Goal: Task Accomplishment & Management: Use online tool/utility

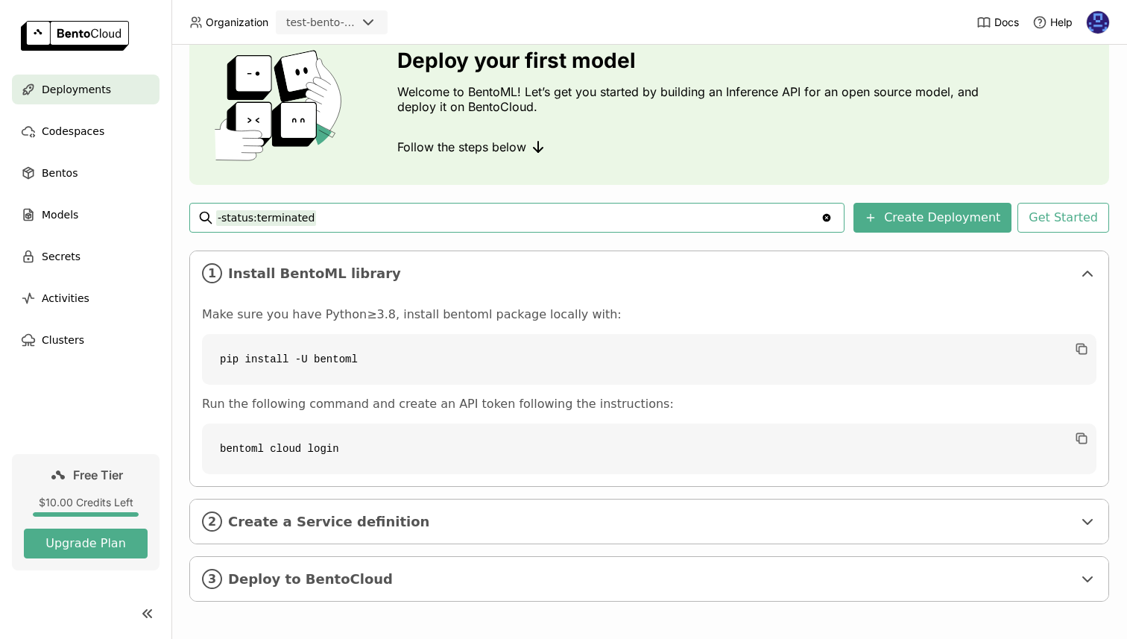
scroll to position [69, 0]
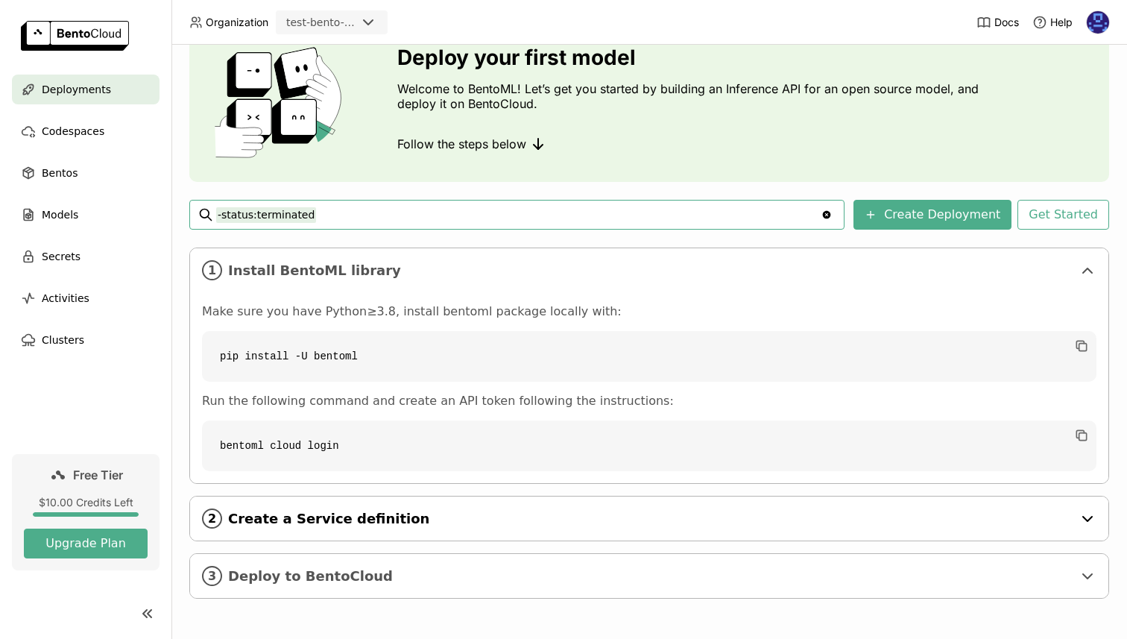
click at [441, 522] on span "Create a Service definition" at bounding box center [650, 519] width 845 height 16
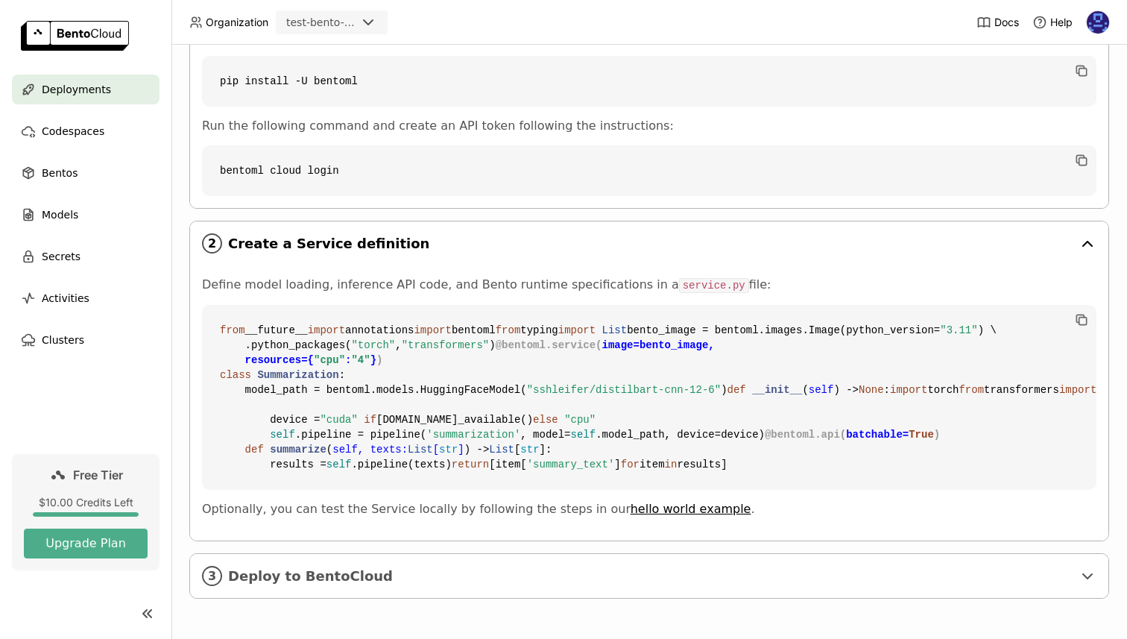
scroll to position [513, 0]
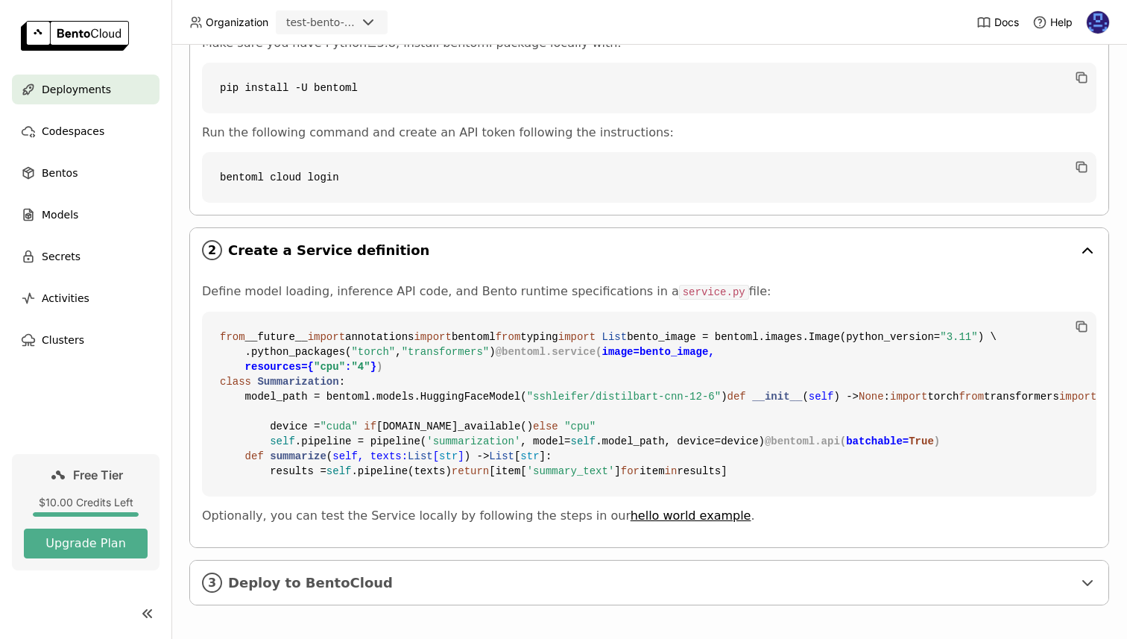
click at [425, 259] on div "2 Create a Service definition" at bounding box center [649, 250] width 919 height 44
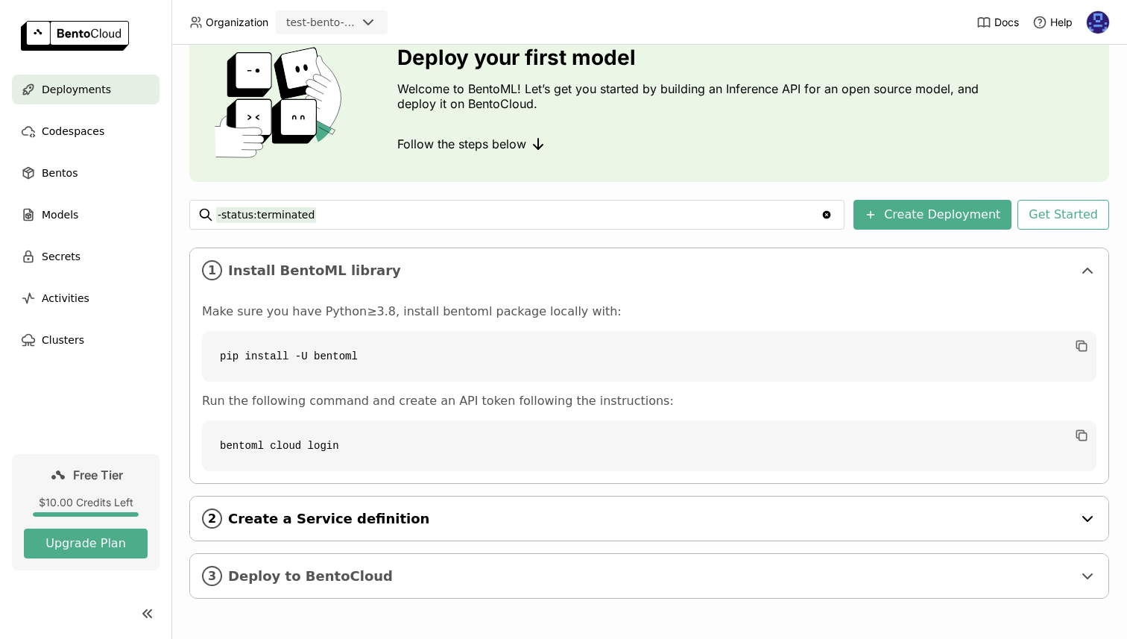
scroll to position [69, 0]
click at [410, 579] on span "Deploy to BentoCloud" at bounding box center [650, 576] width 845 height 16
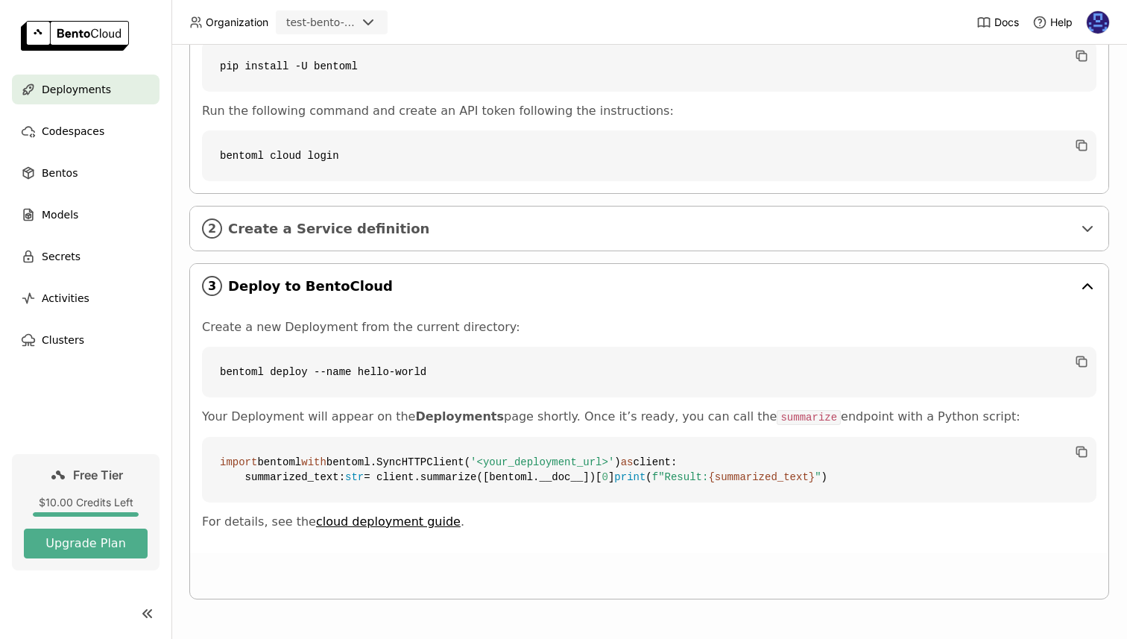
scroll to position [359, 0]
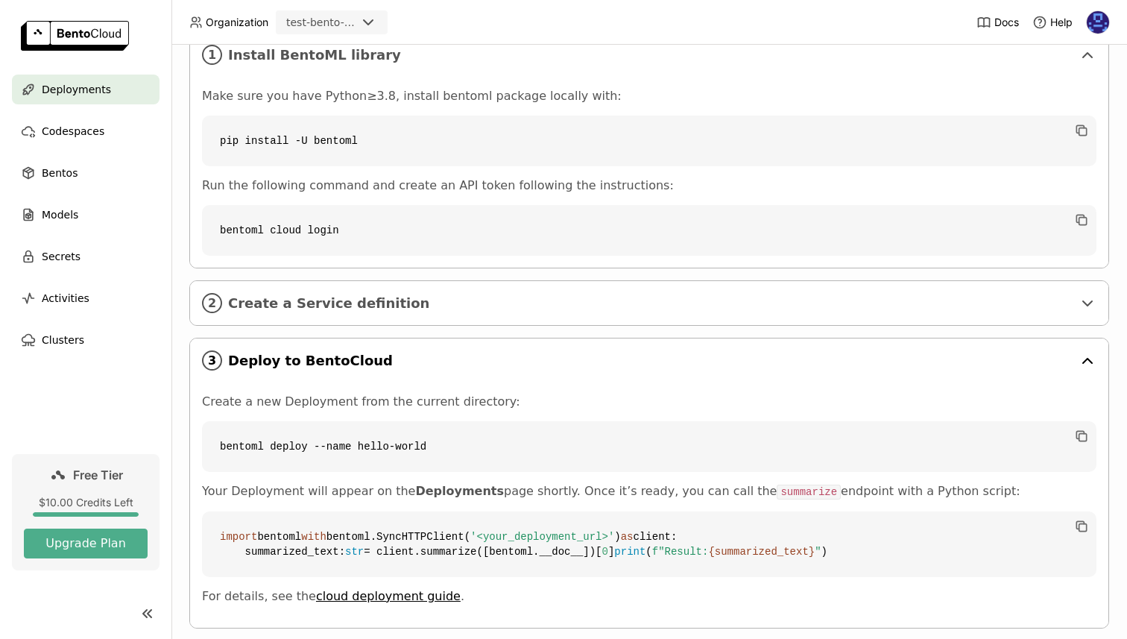
click at [420, 357] on span "Deploy to BentoCloud" at bounding box center [650, 361] width 845 height 16
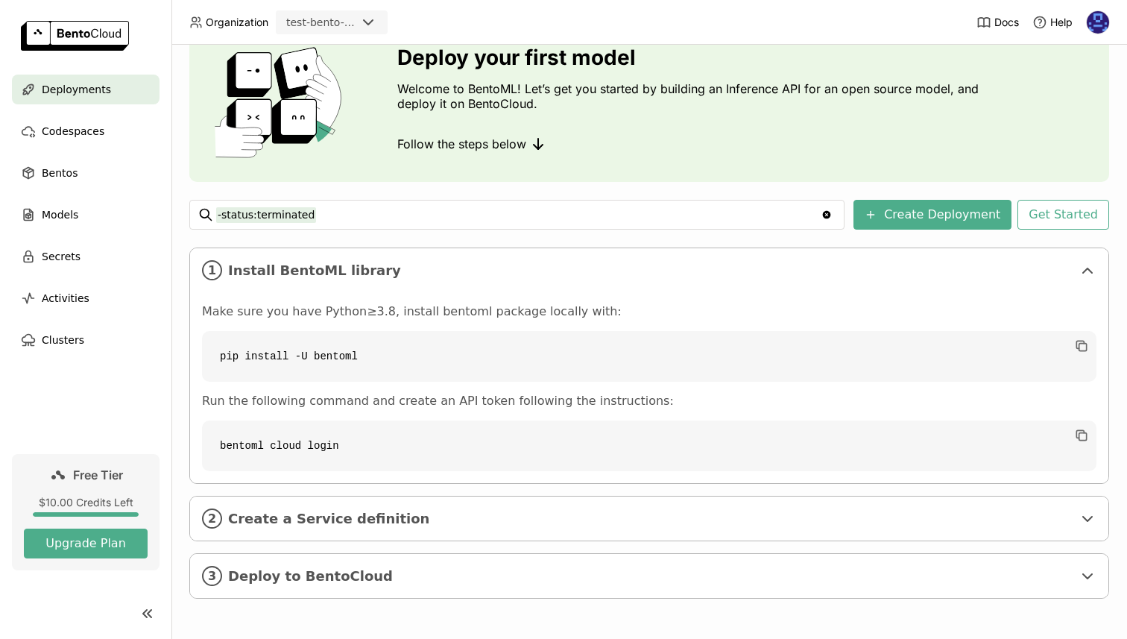
scroll to position [69, 0]
click at [95, 215] on div "Models" at bounding box center [86, 215] width 148 height 30
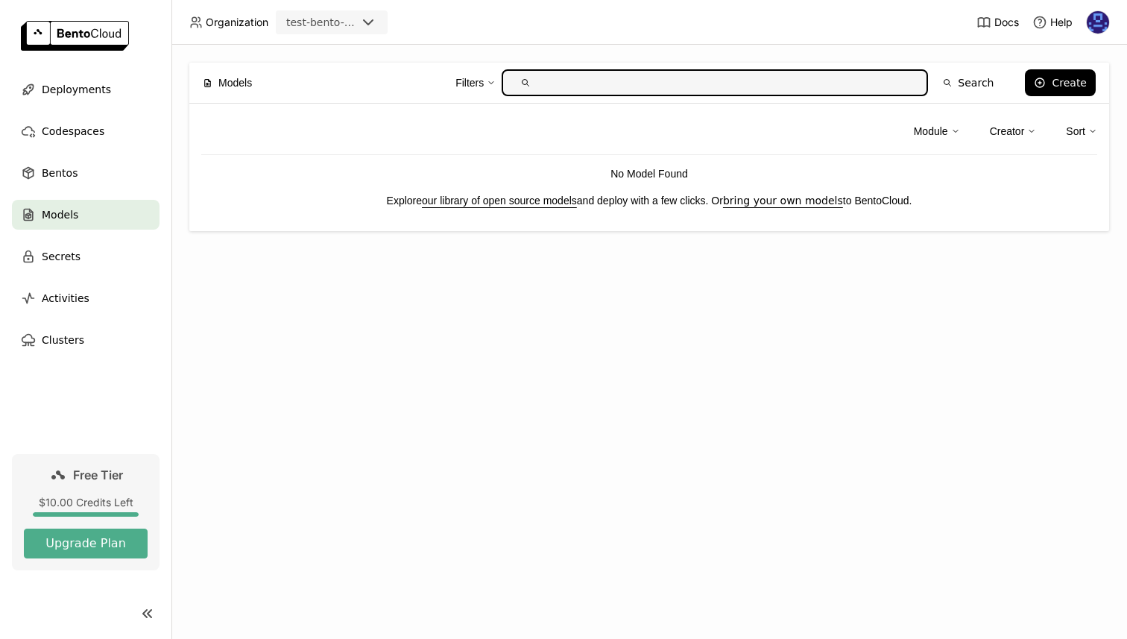
click at [517, 195] on link "our library of open source models" at bounding box center [499, 201] width 155 height 12
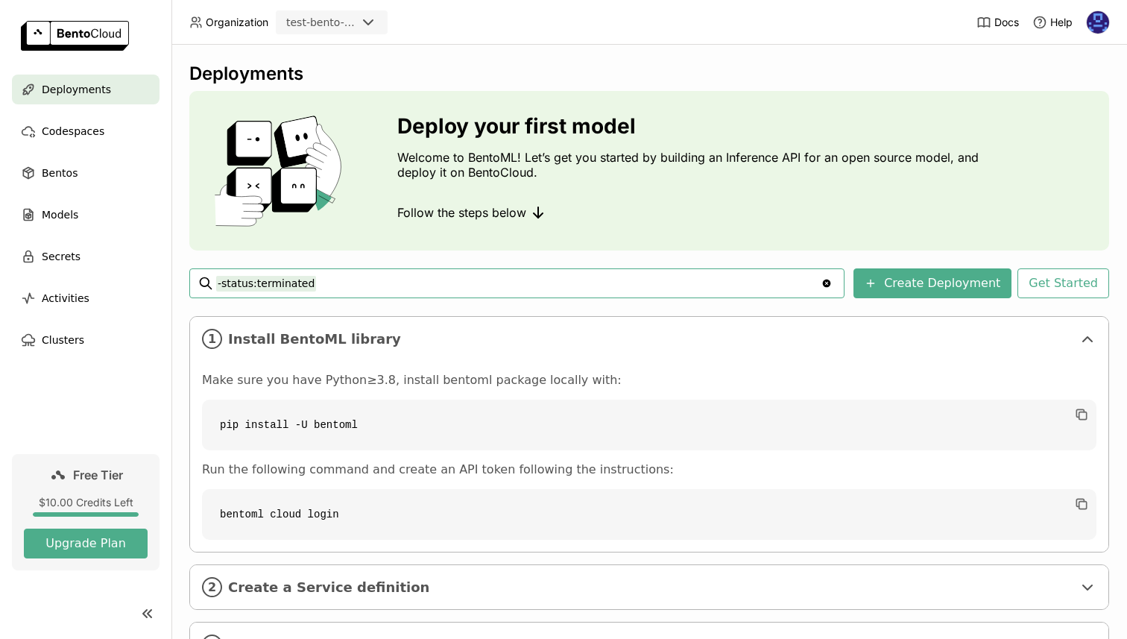
scroll to position [69, 0]
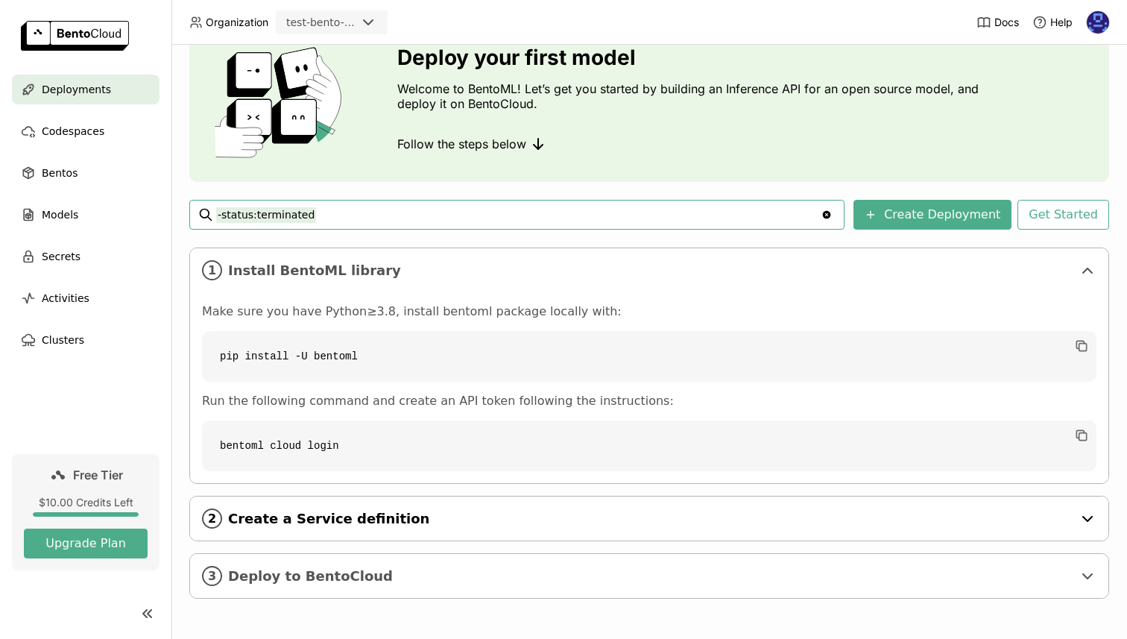
click at [397, 529] on div "2 Create a Service definition" at bounding box center [649, 519] width 919 height 44
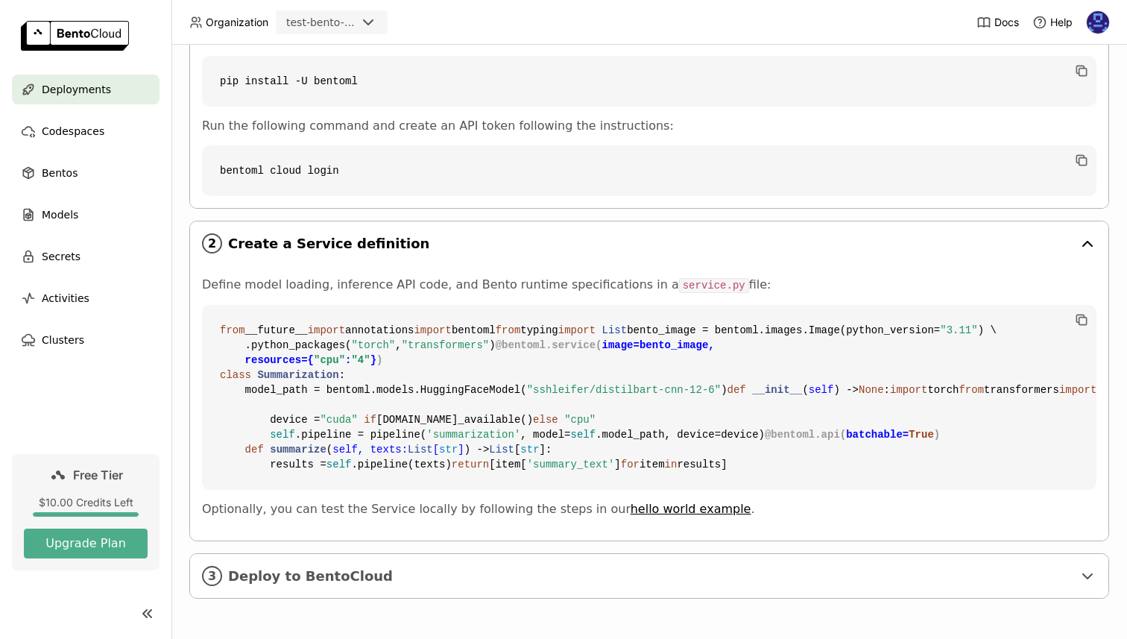
scroll to position [612, 0]
click at [411, 580] on span "Deploy to BentoCloud" at bounding box center [650, 576] width 845 height 16
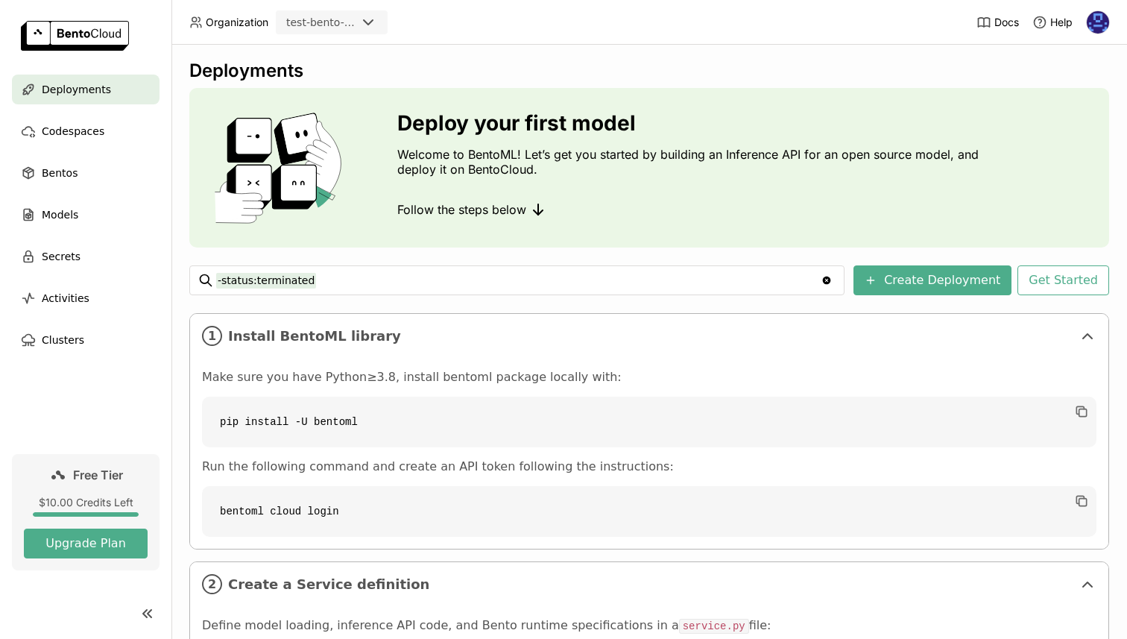
scroll to position [0, 0]
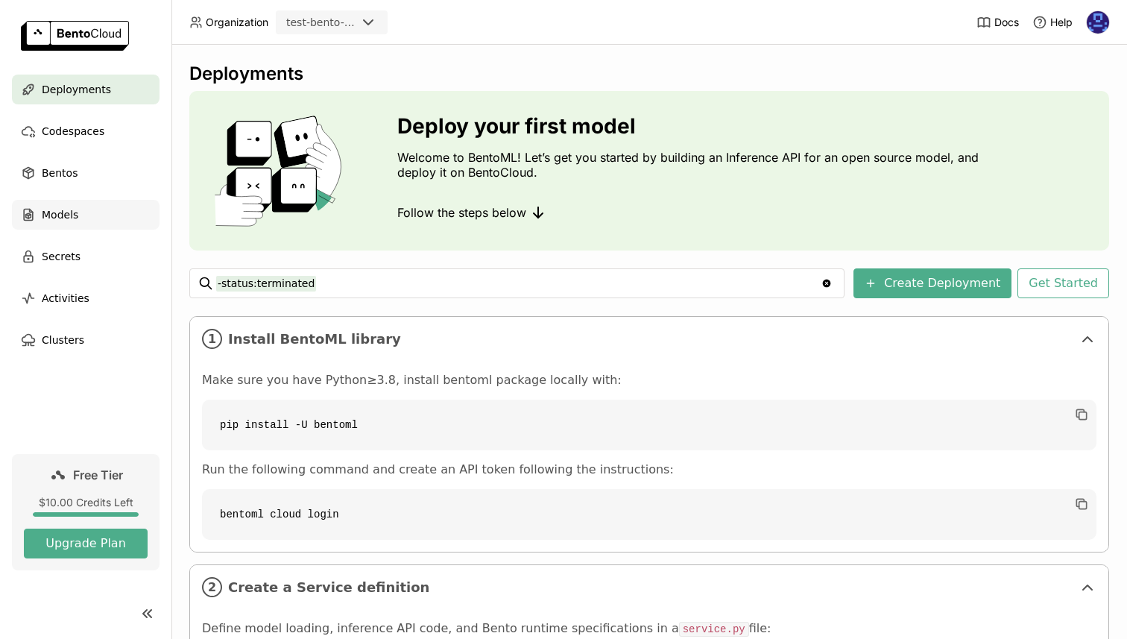
click at [83, 206] on div "Models" at bounding box center [86, 215] width 148 height 30
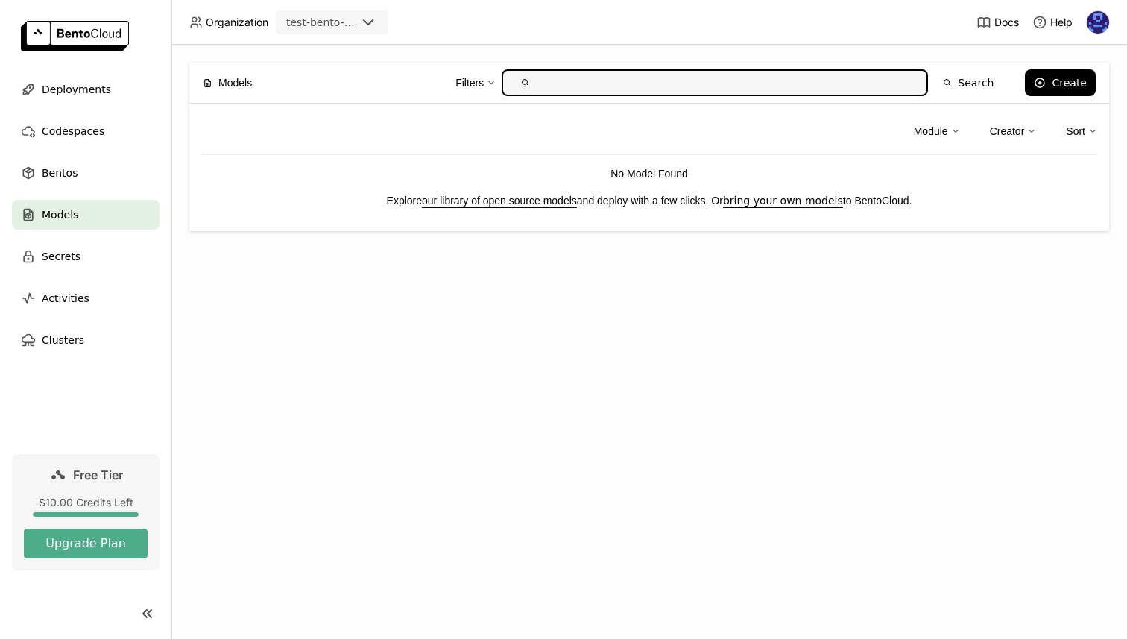
click at [493, 201] on link "our library of open source models" at bounding box center [499, 201] width 155 height 12
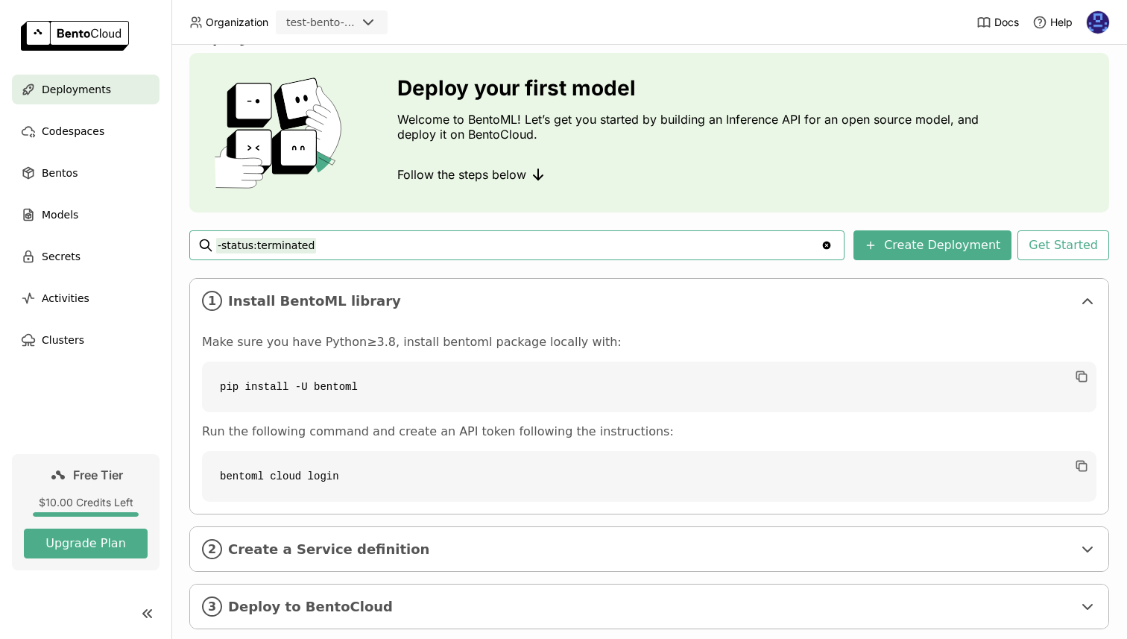
scroll to position [69, 0]
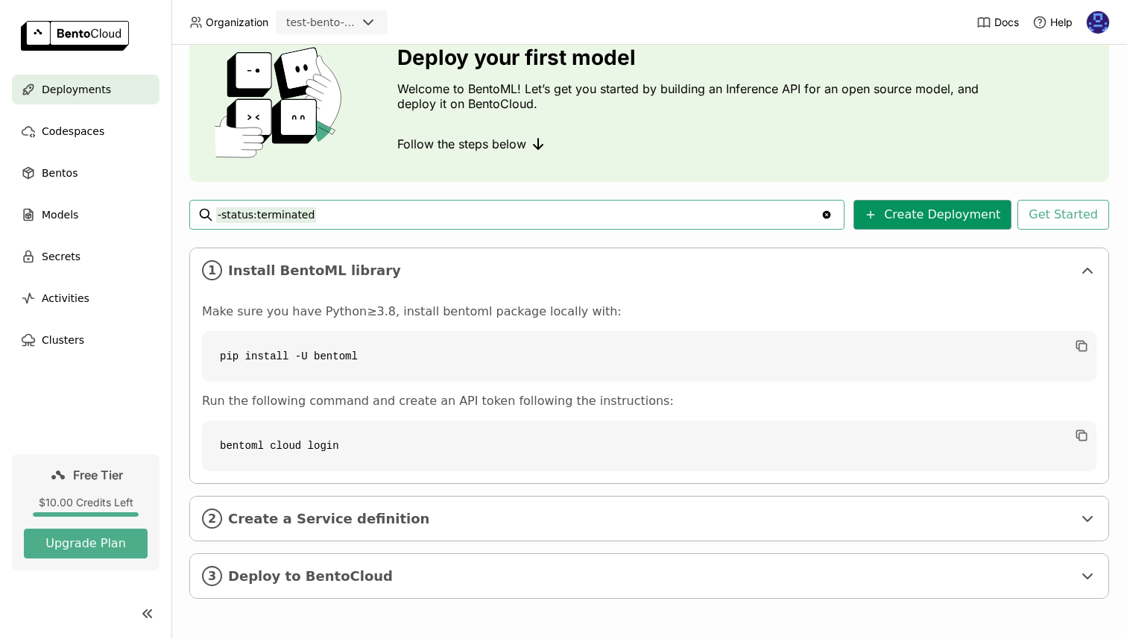
click at [933, 217] on button "Create Deployment" at bounding box center [933, 215] width 158 height 30
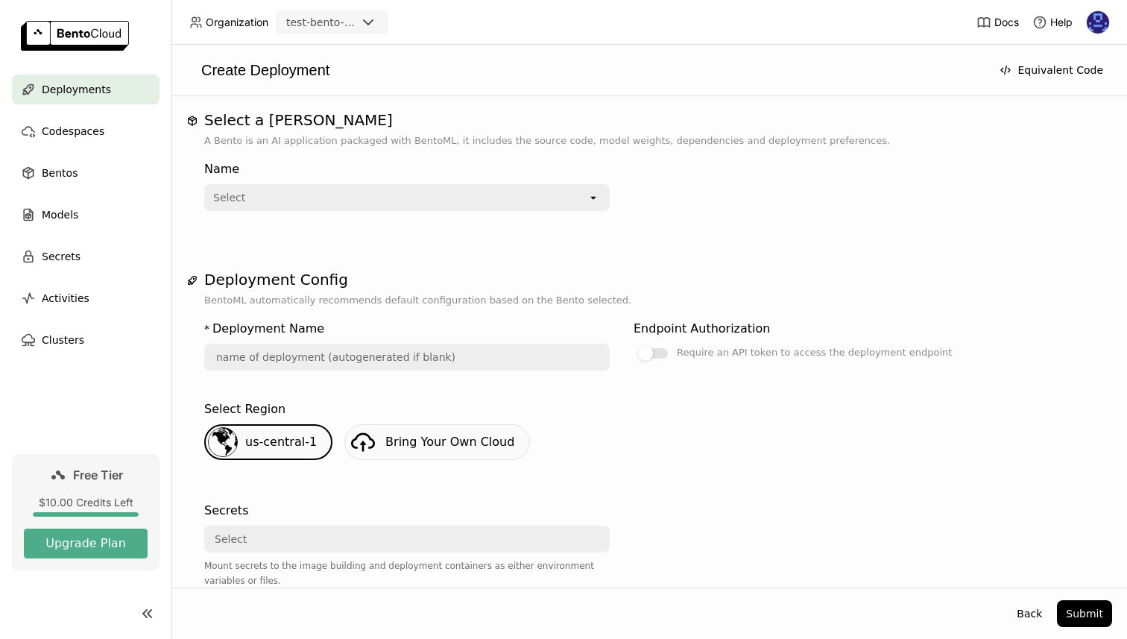
click at [588, 201] on icon "open" at bounding box center [594, 198] width 12 height 12
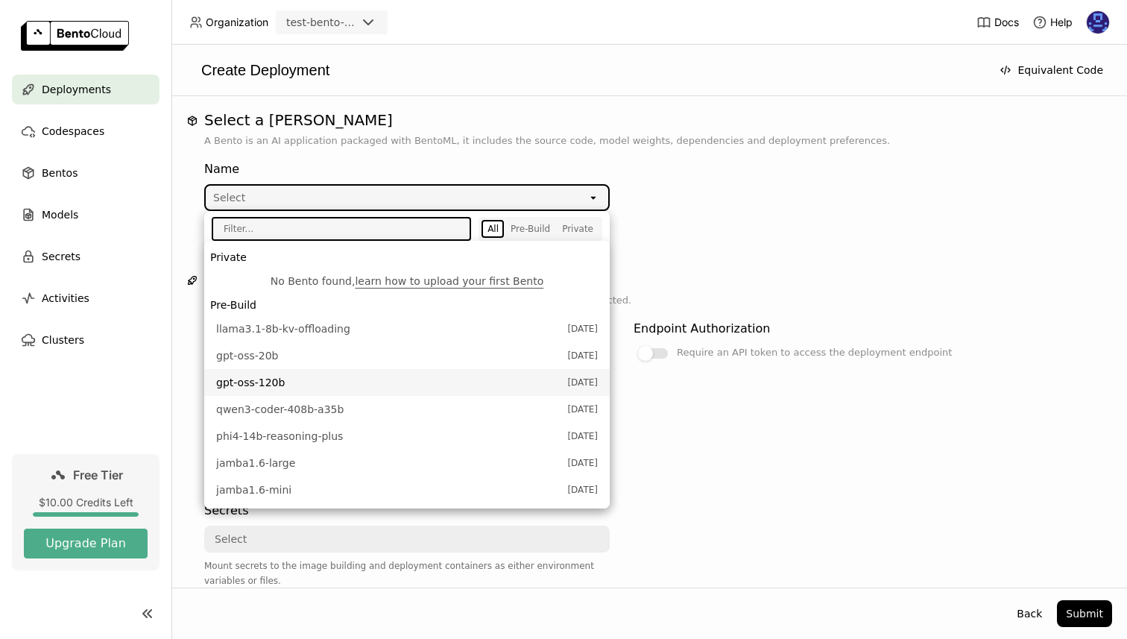
click at [321, 385] on span "gpt-oss-120b" at bounding box center [388, 382] width 344 height 15
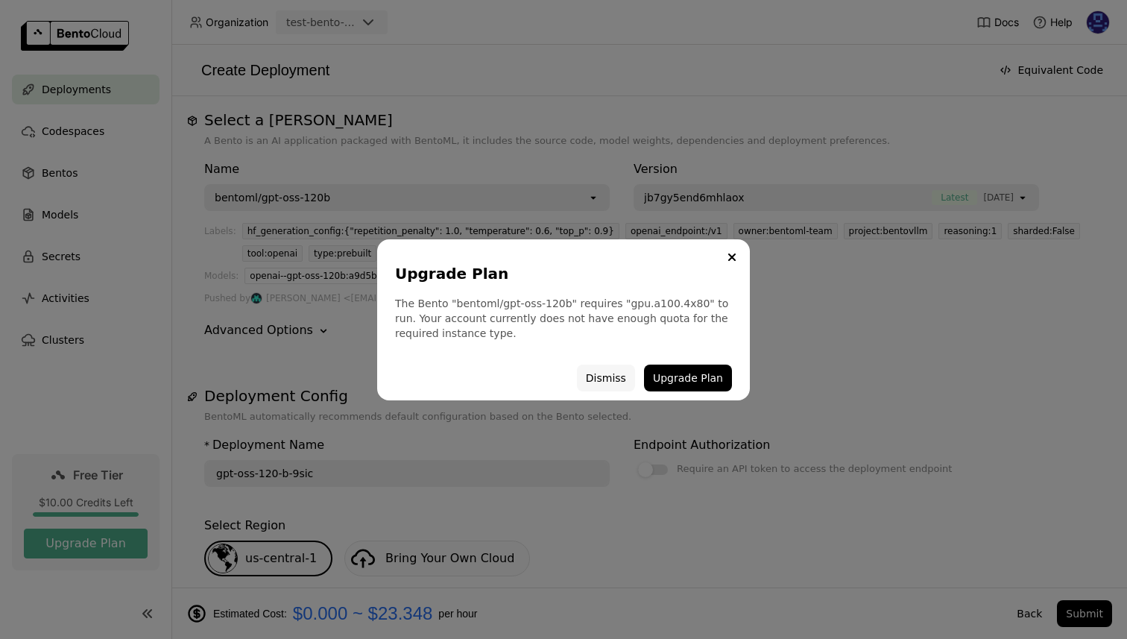
click at [618, 380] on button "Dismiss" at bounding box center [606, 378] width 58 height 27
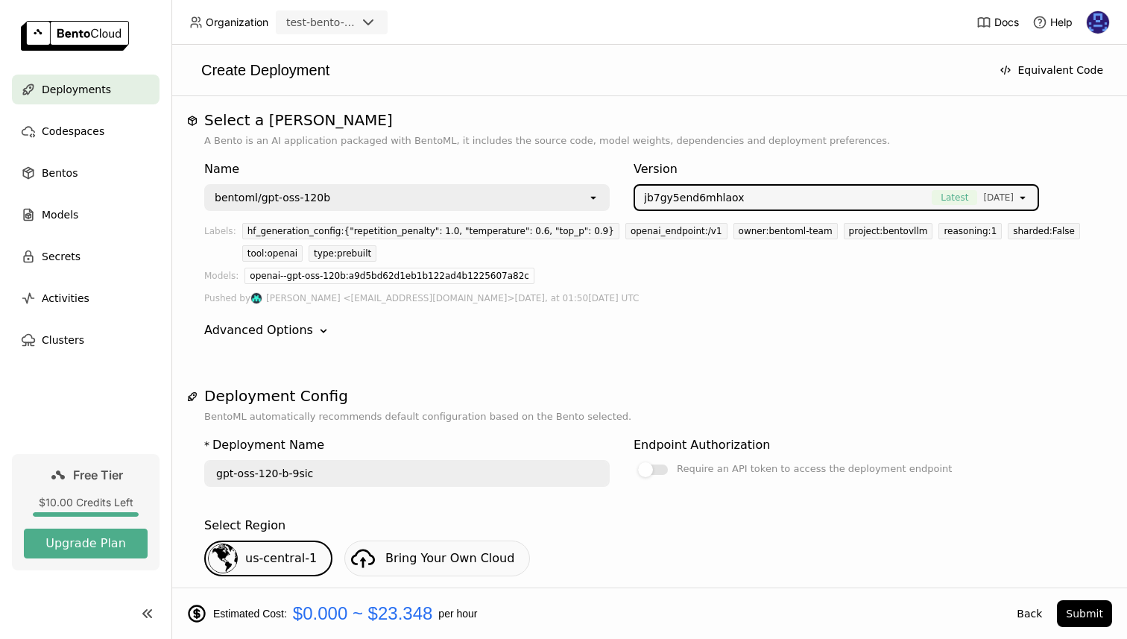
click at [574, 203] on div "bentoml/gpt-oss-120b" at bounding box center [397, 198] width 382 height 24
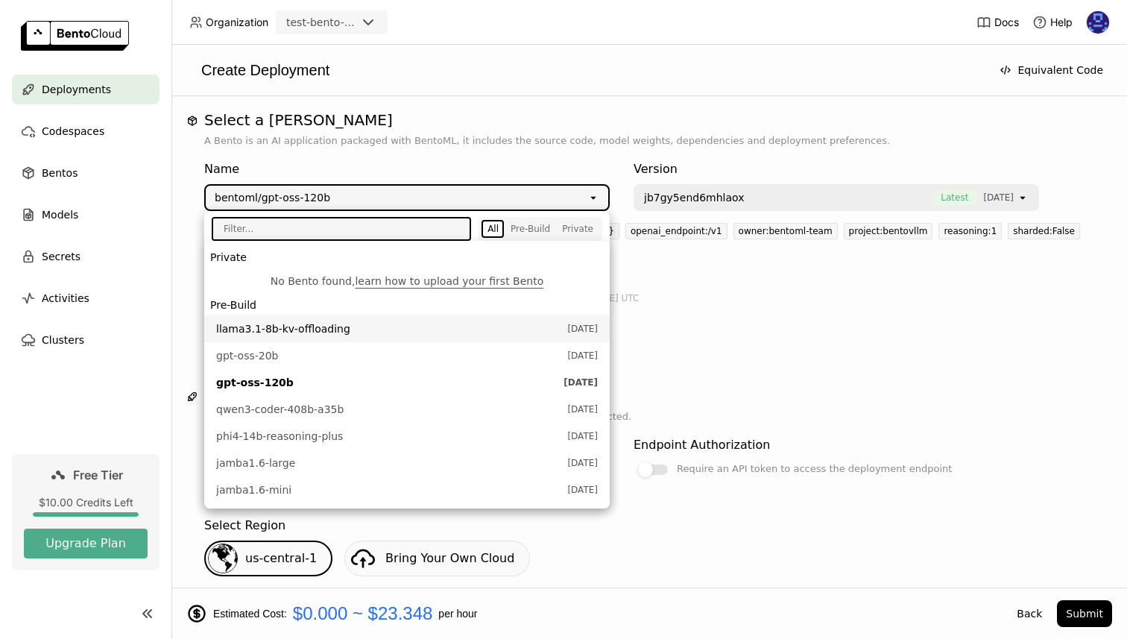
click at [372, 330] on span "llama3.1-8b-kv-offloading" at bounding box center [388, 328] width 344 height 15
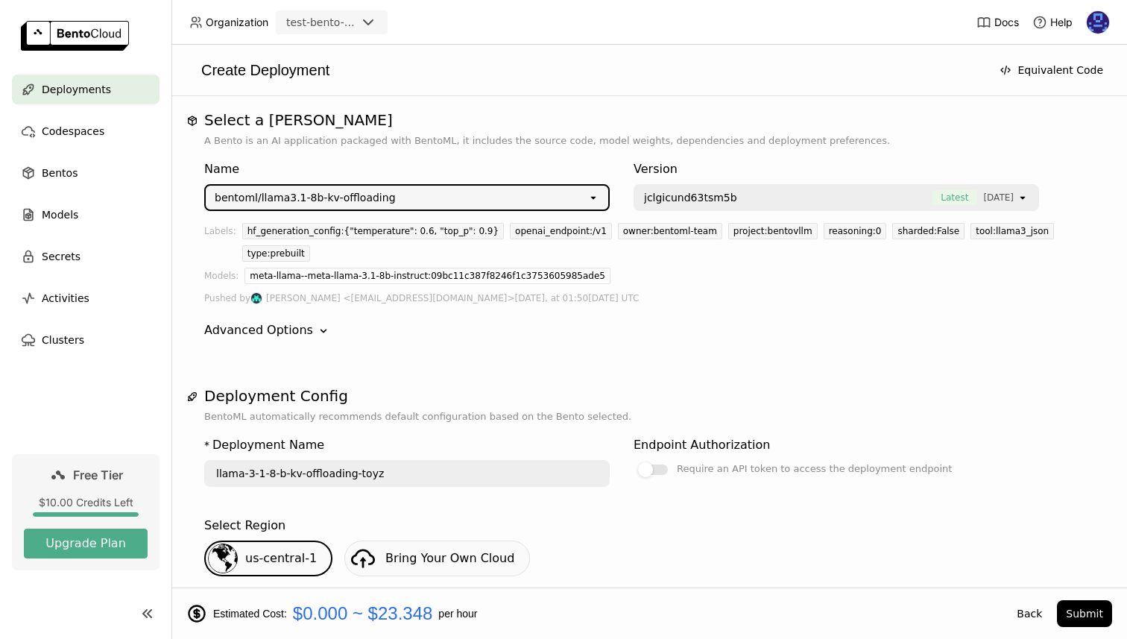
click at [757, 198] on span "jclgicund63tsm5b" at bounding box center [784, 197] width 280 height 15
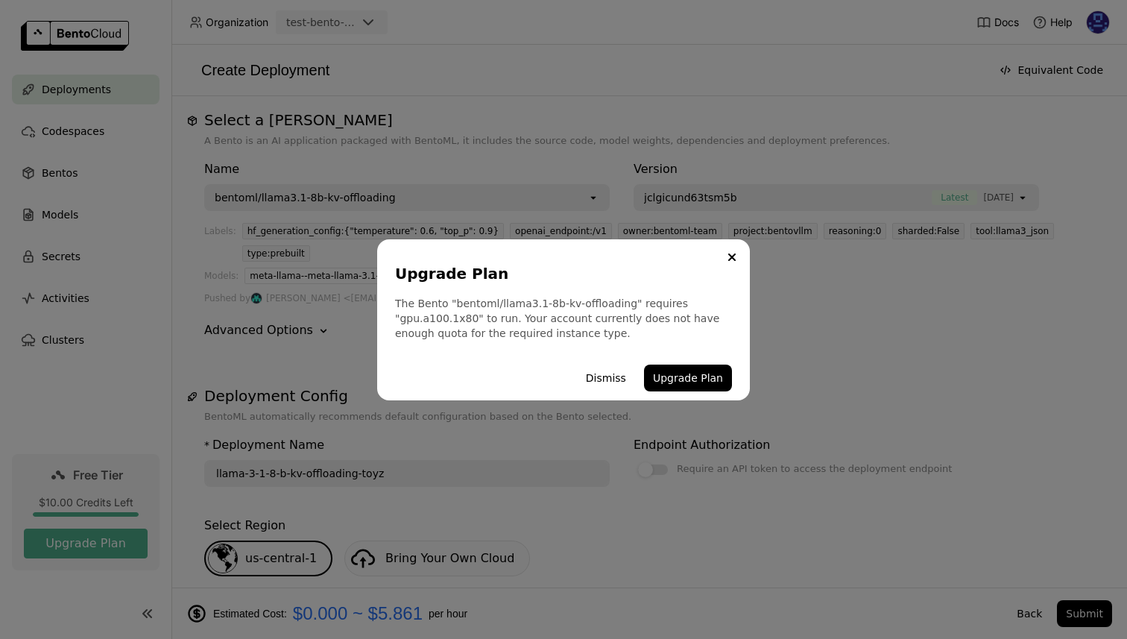
click at [755, 227] on div "Upgrade Plan The Bento "bentoml/llama3.1-8b-kv-offloading" requires "gpu.a100.1…" at bounding box center [563, 319] width 1127 height 639
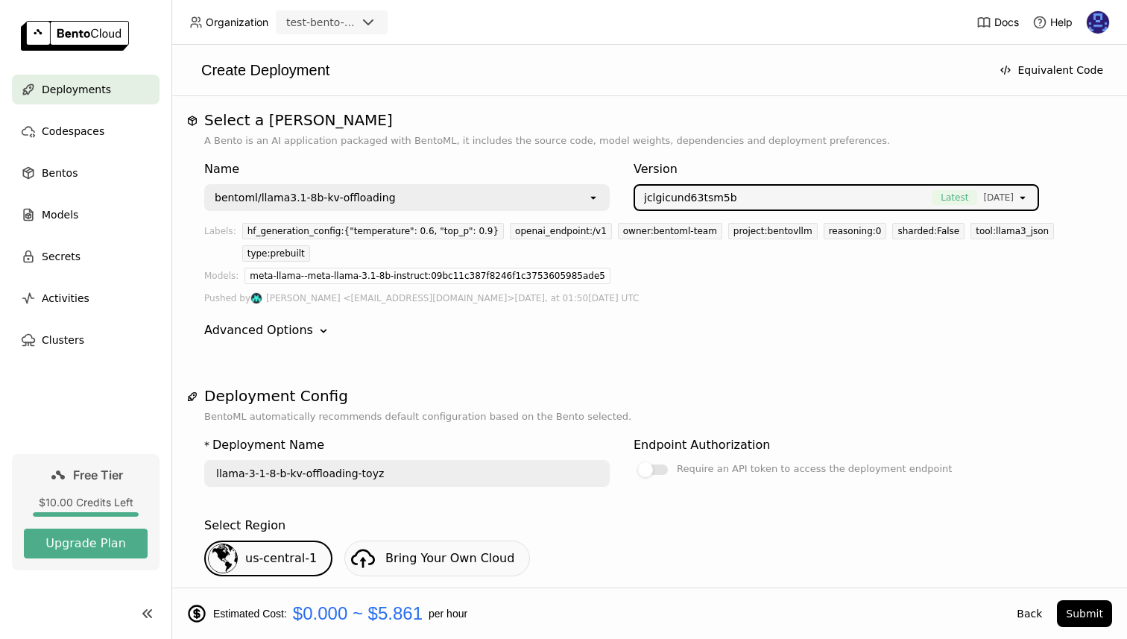
click at [559, 201] on div "bentoml/llama3.1-8b-kv-offloading" at bounding box center [397, 198] width 382 height 24
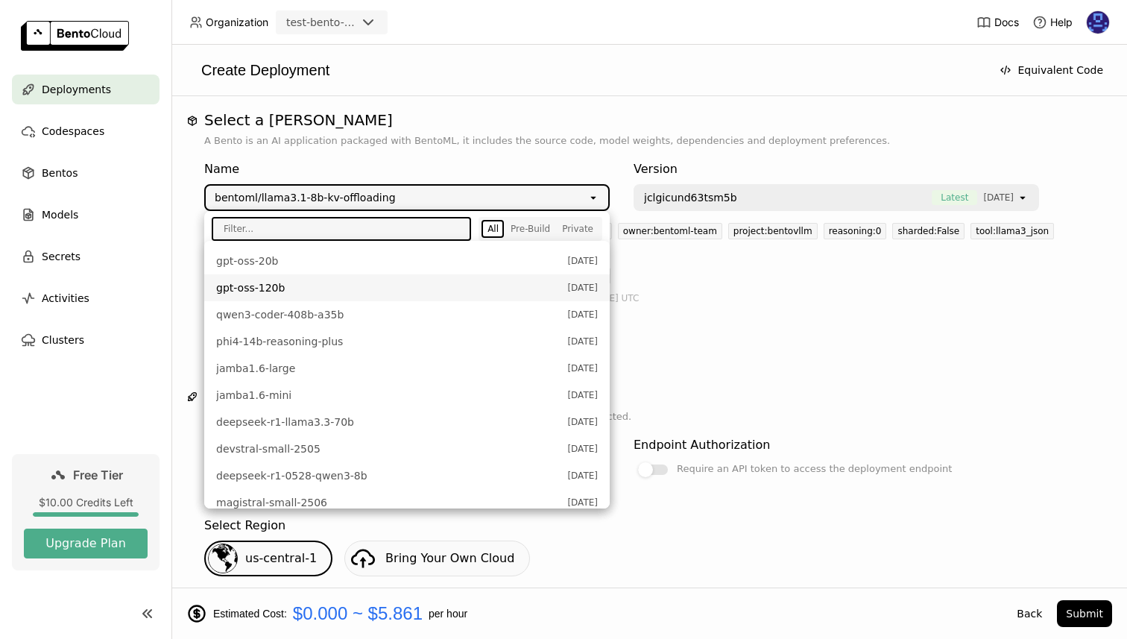
scroll to position [98, 0]
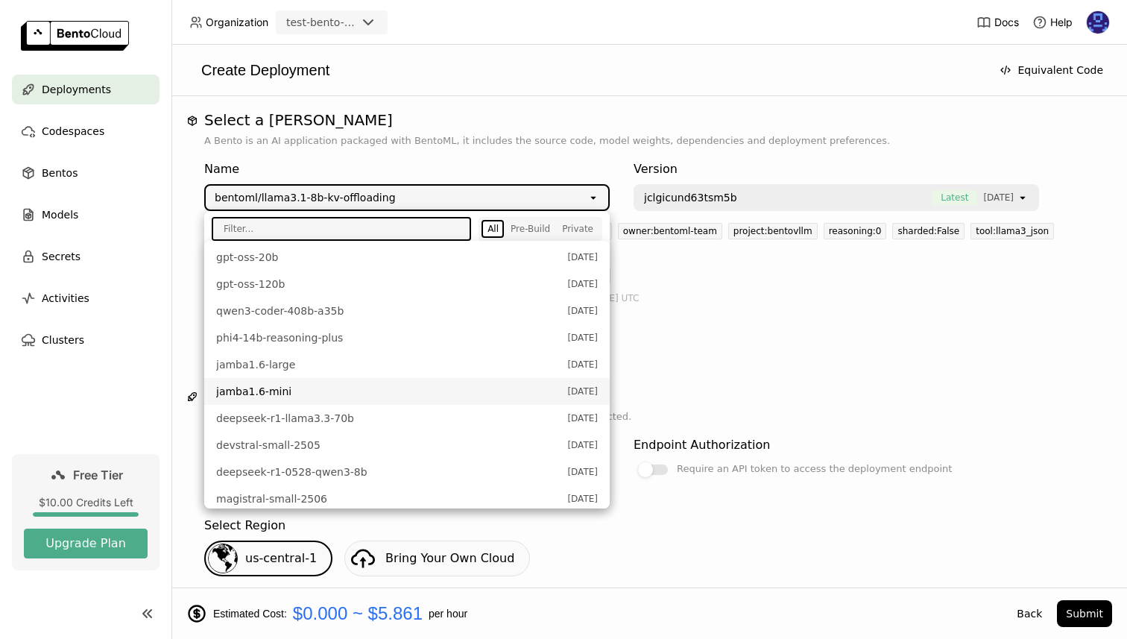
click at [329, 400] on li "jamba1.6-mini [DATE]" at bounding box center [407, 391] width 406 height 27
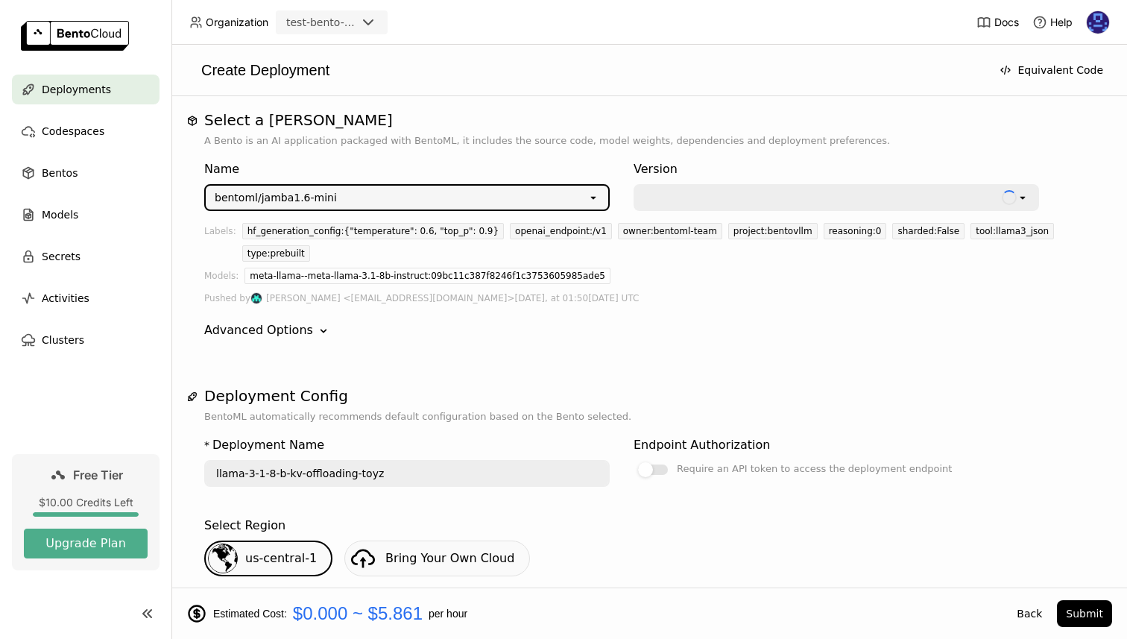
type input "jamba-1-6-mini-ofzo"
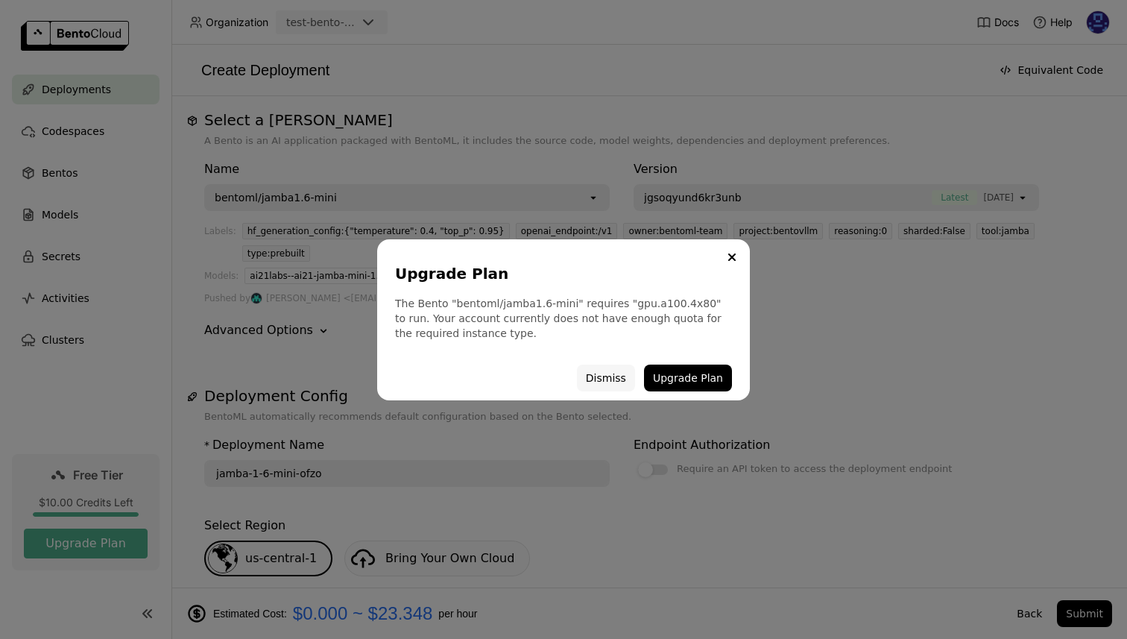
click at [617, 377] on button "Dismiss" at bounding box center [606, 378] width 58 height 27
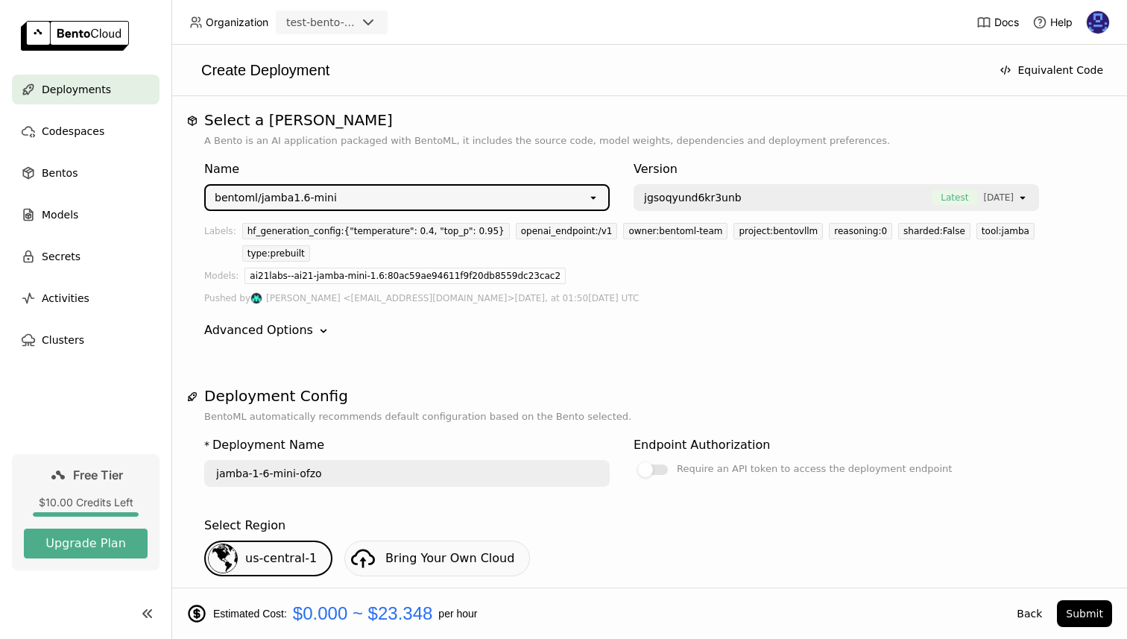
click at [73, 470] on span "Free Tier" at bounding box center [98, 474] width 50 height 15
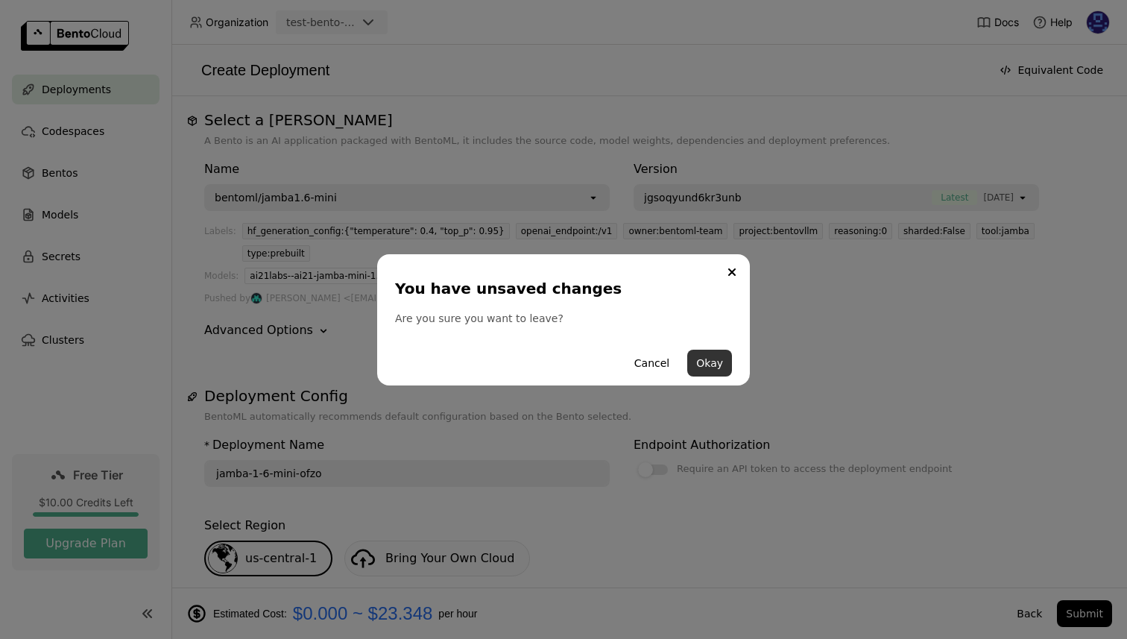
click at [715, 362] on button "Okay" at bounding box center [709, 363] width 45 height 27
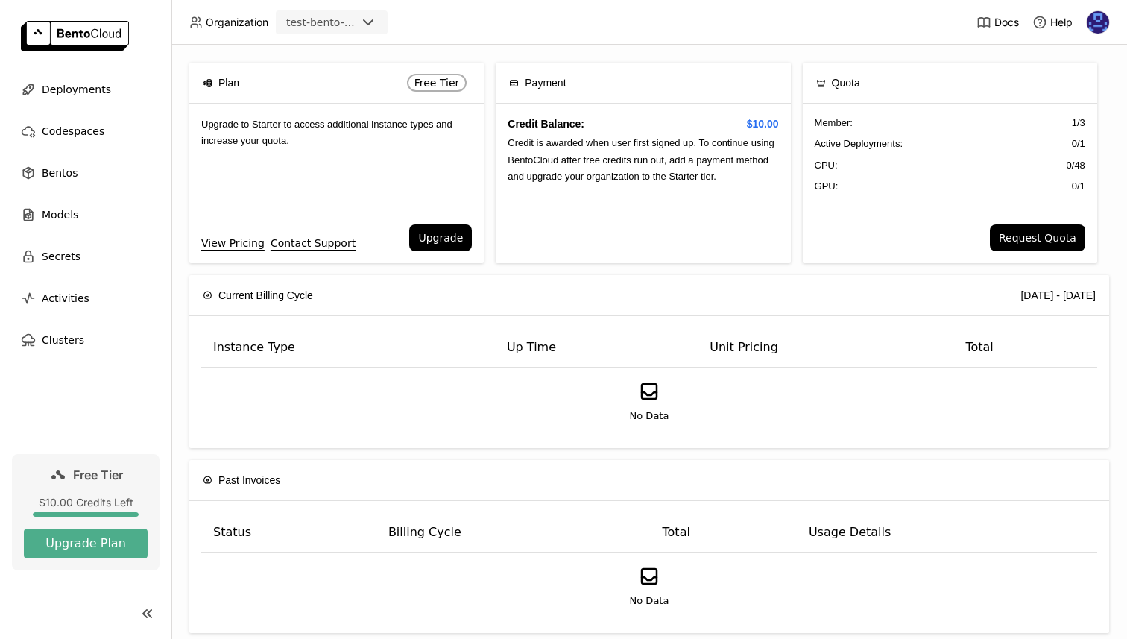
click at [817, 187] on span "GPU:" at bounding box center [827, 186] width 24 height 15
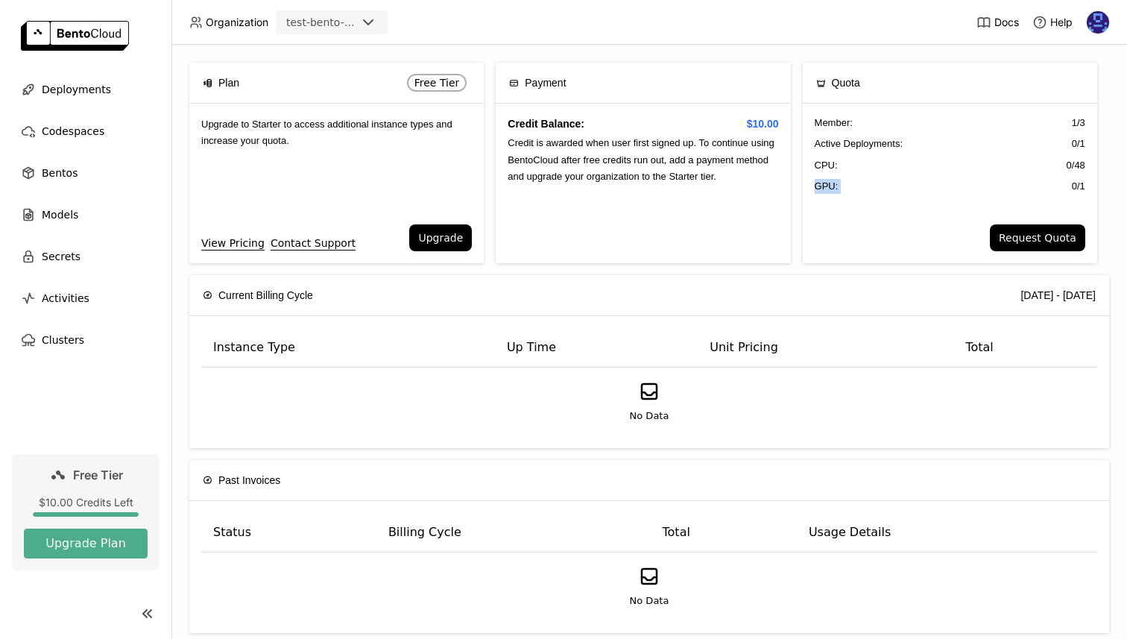
click at [817, 187] on span "GPU:" at bounding box center [827, 186] width 24 height 15
click at [845, 148] on span "Active Deployments :" at bounding box center [859, 143] width 89 height 15
click at [866, 198] on div "Member : 1 / 3 Active Deployments : 0 / 1 CPU: 0 / 48 GPU: 0 / 1" at bounding box center [950, 164] width 294 height 121
click at [224, 243] on link "View Pricing" at bounding box center [232, 243] width 63 height 16
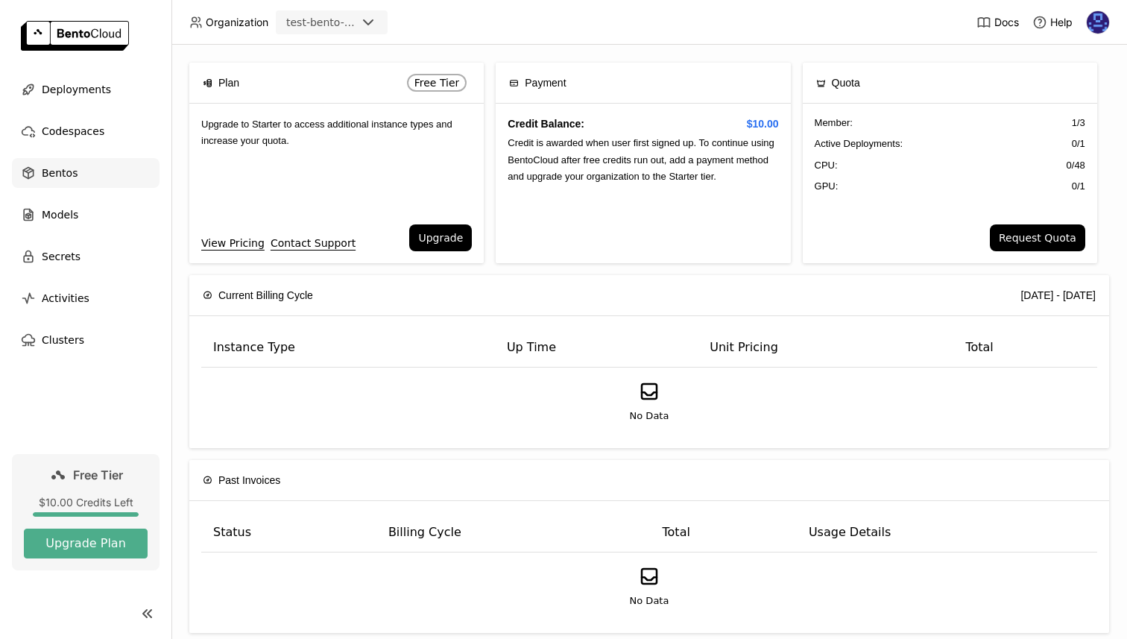
click at [91, 161] on div "Bentos" at bounding box center [86, 173] width 148 height 30
